Goal: Information Seeking & Learning: Learn about a topic

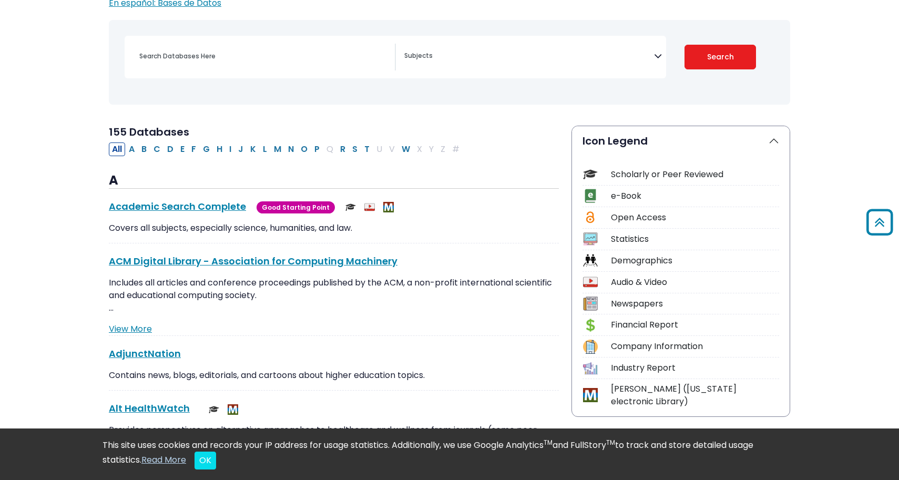
scroll to position [127, 0]
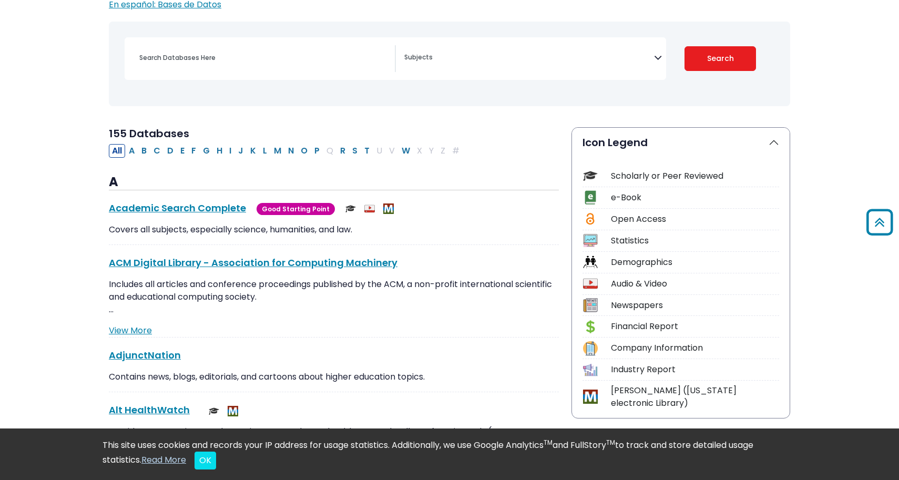
click at [505, 70] on span "Search filters" at bounding box center [529, 58] width 250 height 27
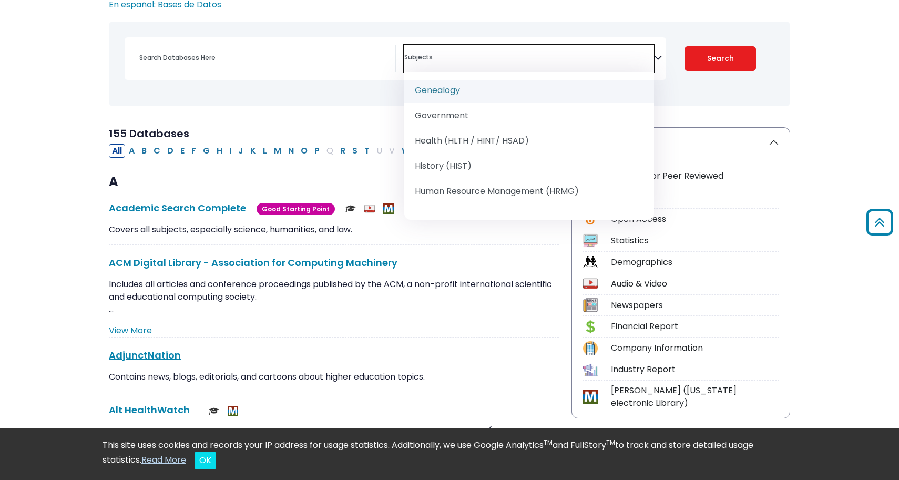
scroll to position [648, 0]
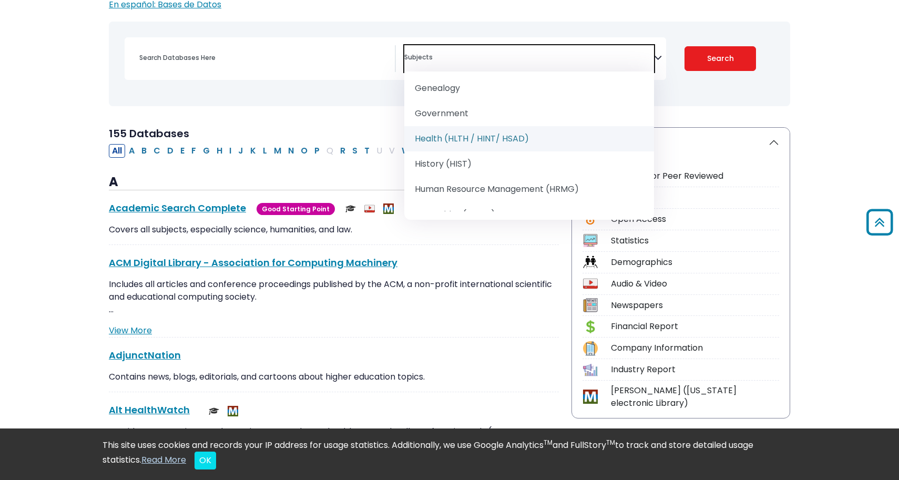
select select "219061"
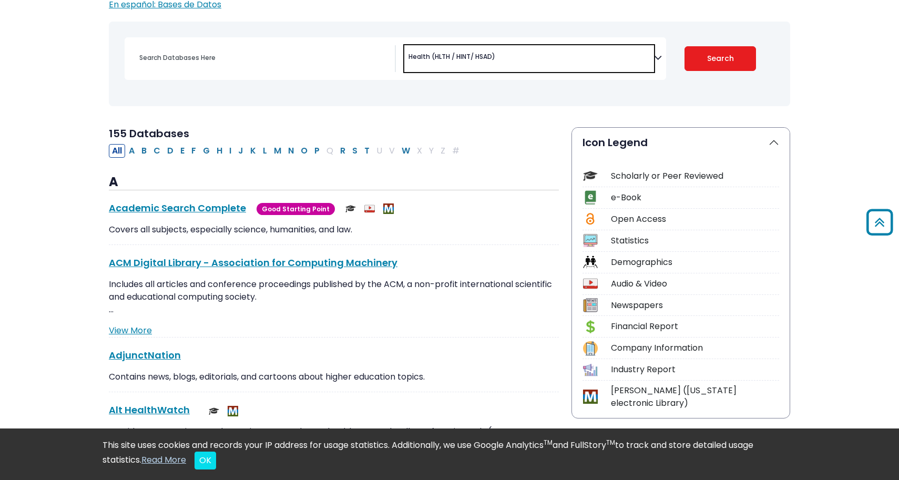
scroll to position [341, 0]
click at [283, 65] on input "Search database by title or keyword" at bounding box center [264, 57] width 262 height 15
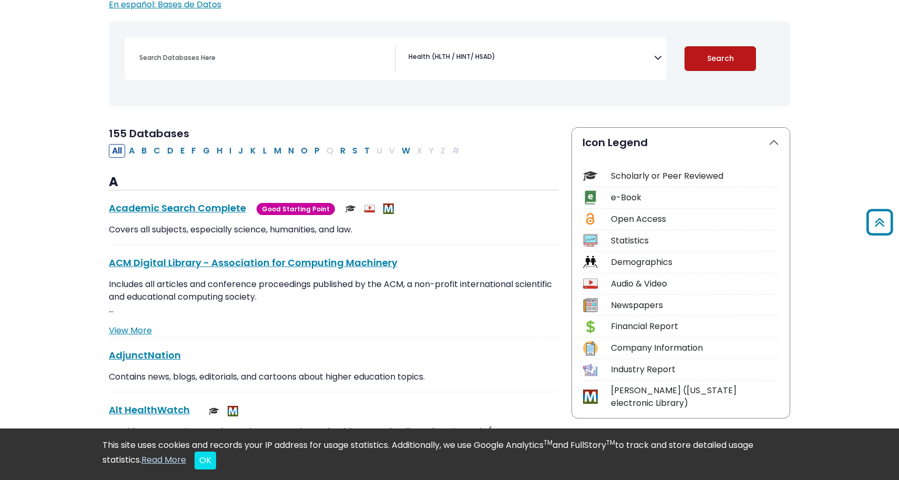
click at [717, 56] on button "Search" at bounding box center [721, 58] width 72 height 25
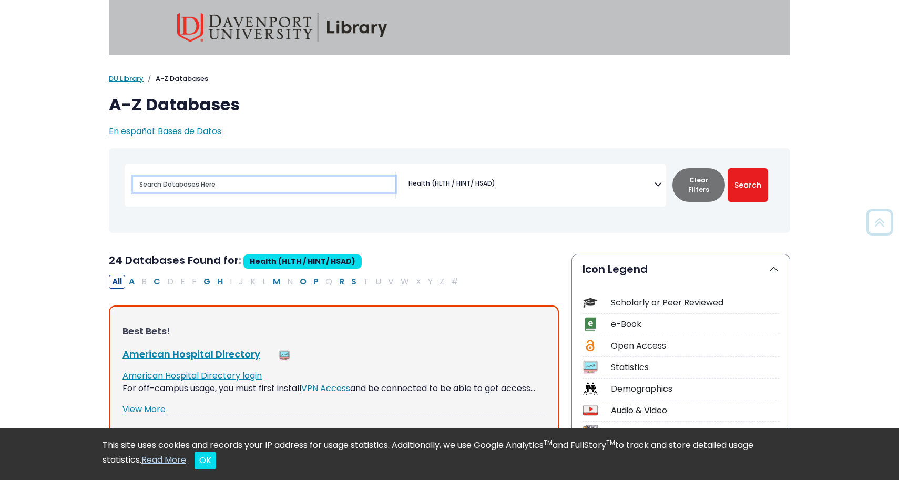
click at [232, 189] on input "Search database by title or keyword" at bounding box center [264, 184] width 262 height 15
type input "O"
click at [748, 185] on button "Search" at bounding box center [748, 185] width 40 height 34
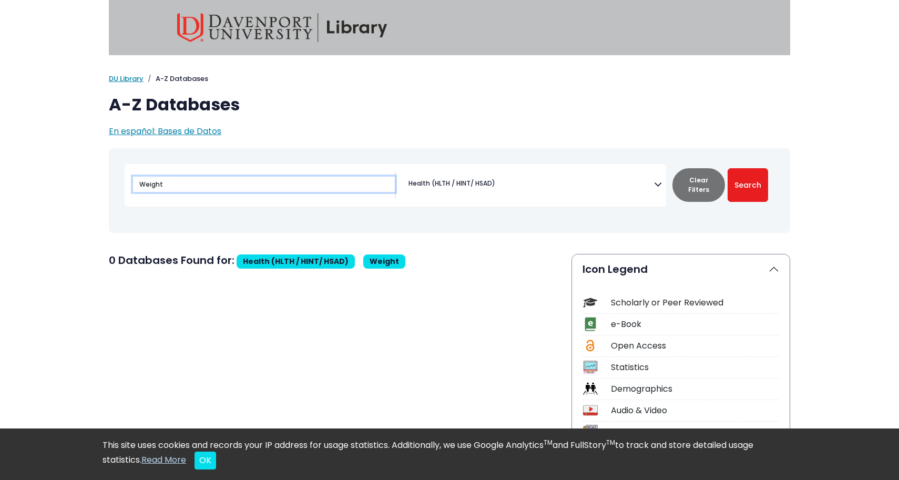
click at [237, 189] on input "Weight" at bounding box center [264, 184] width 262 height 15
click at [748, 185] on button "Search" at bounding box center [748, 185] width 40 height 34
click at [228, 185] on input "Obesity" at bounding box center [264, 184] width 262 height 15
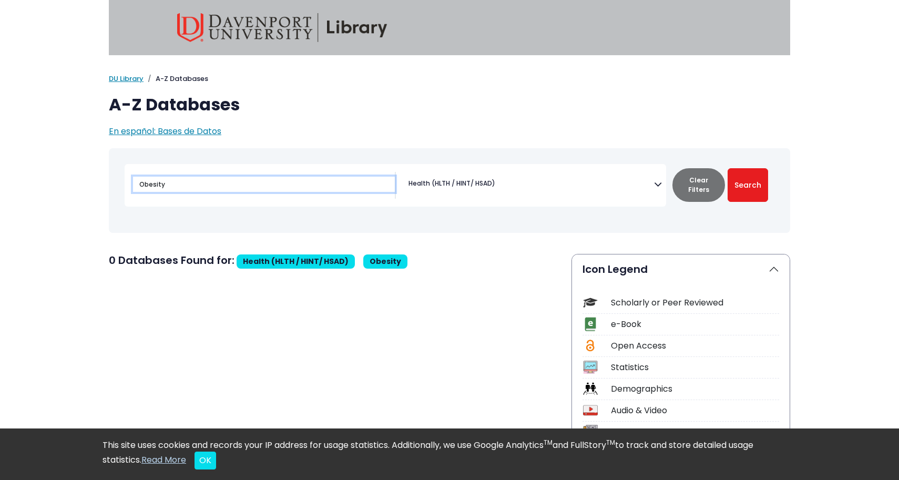
click at [228, 185] on input "Obesity" at bounding box center [264, 184] width 262 height 15
click at [748, 185] on button "Search" at bounding box center [748, 185] width 40 height 34
type input "F"
click at [748, 185] on button "Search" at bounding box center [748, 185] width 40 height 34
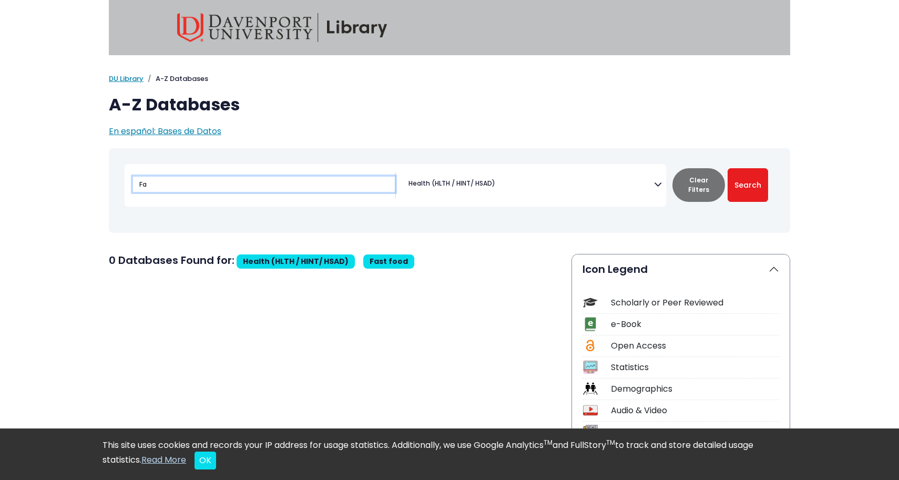
type input "F"
click at [748, 185] on button "Search" at bounding box center [748, 185] width 40 height 34
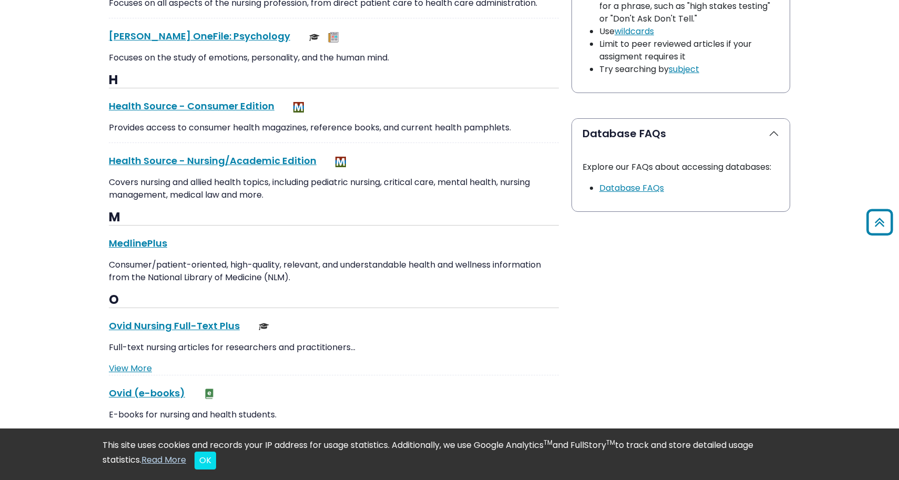
scroll to position [1162, 0]
click at [225, 99] on link "Health Source - Consumer Edition This link opens in a new window" at bounding box center [192, 105] width 166 height 13
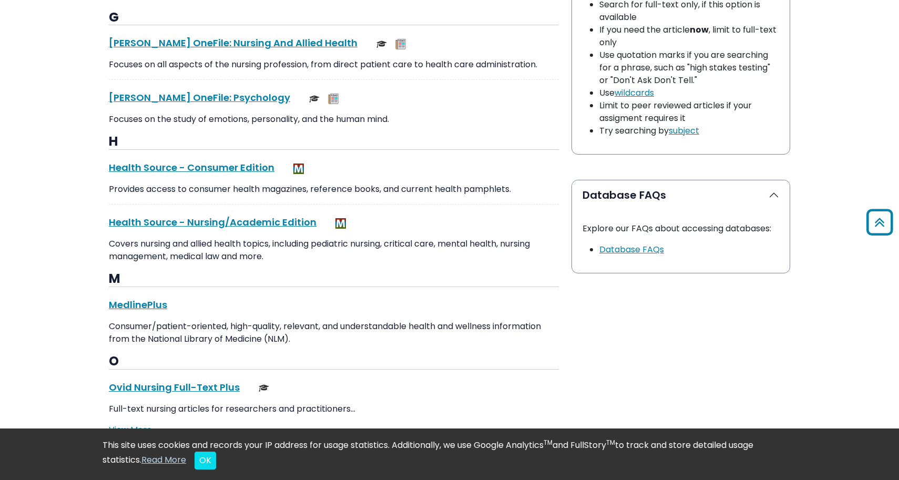
scroll to position [1099, 0]
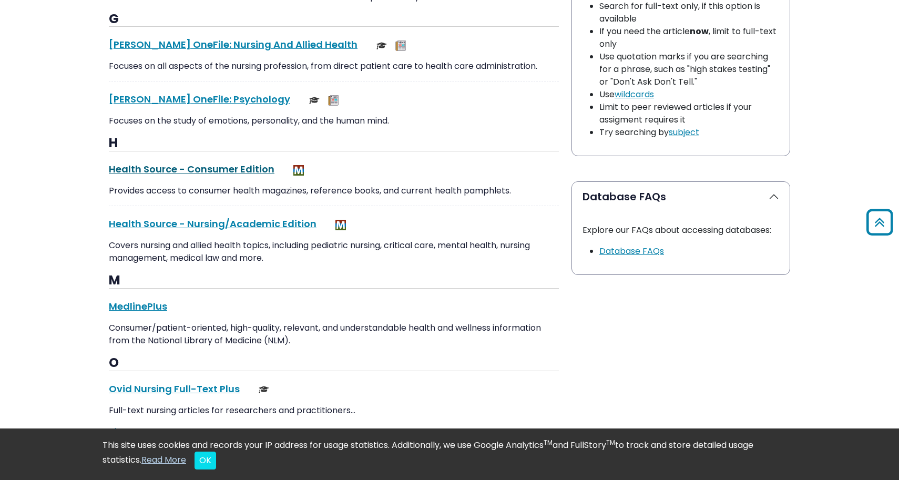
click at [228, 162] on link "Health Source - Consumer Edition This link opens in a new window" at bounding box center [192, 168] width 166 height 13
click at [225, 162] on link "Health Source - Consumer Edition This link opens in a new window" at bounding box center [192, 168] width 166 height 13
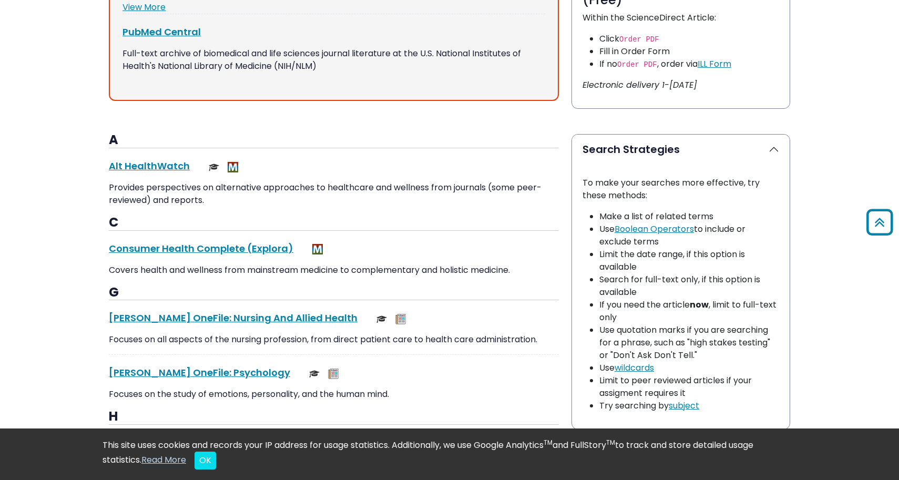
scroll to position [830, 0]
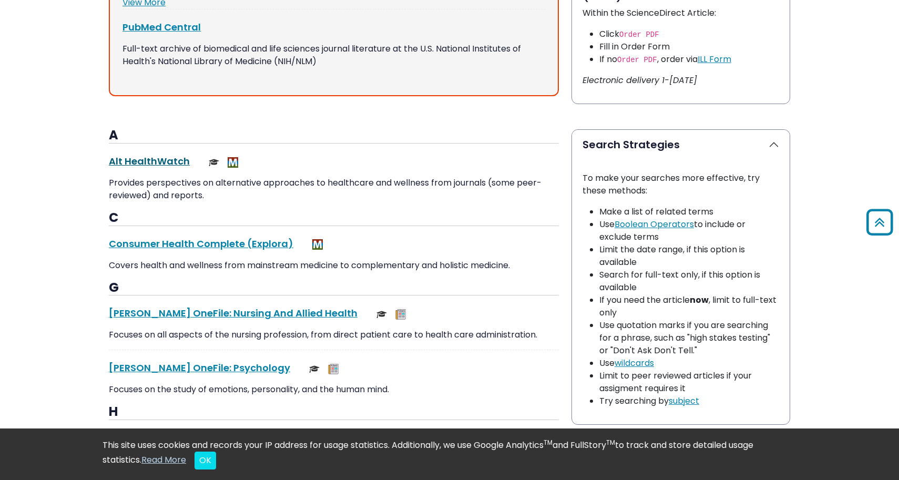
click at [156, 155] on link "Alt HealthWatch This link opens in a new window" at bounding box center [149, 161] width 81 height 13
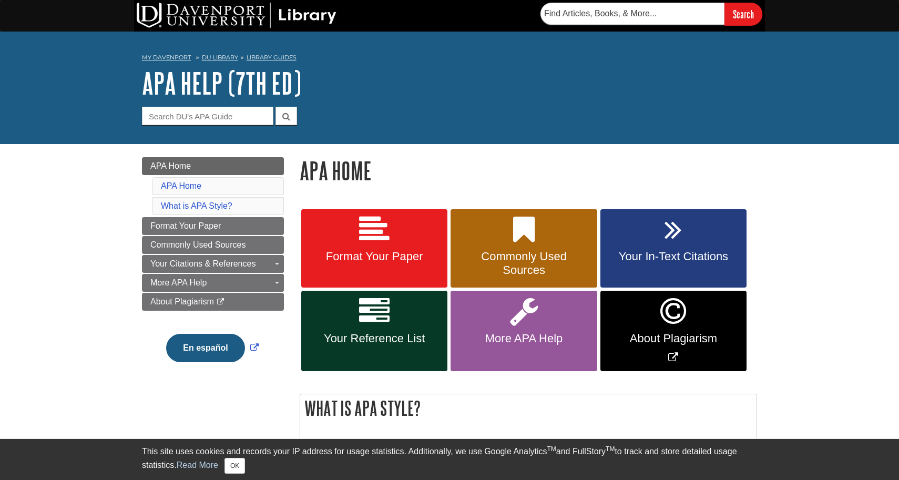
click at [380, 247] on link "Format Your Paper" at bounding box center [374, 248] width 146 height 79
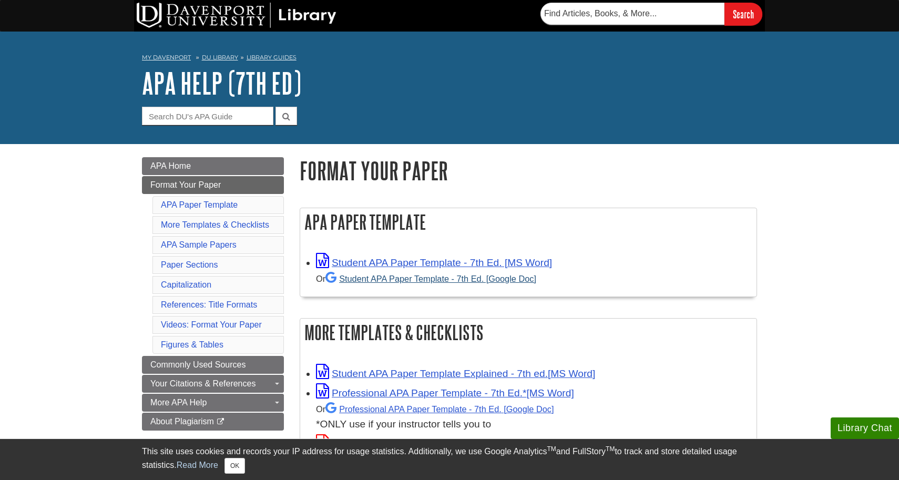
click at [453, 280] on link "Student APA Paper Template - 7th Ed. [Google Doc]" at bounding box center [430, 278] width 211 height 9
